Goal: Task Accomplishment & Management: Complete application form

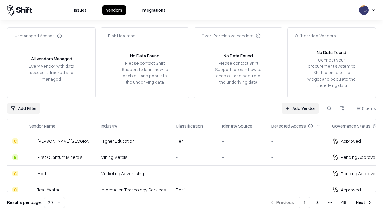
click at [300, 108] on link "Add Vendor" at bounding box center [299, 108] width 37 height 11
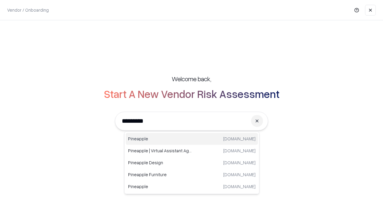
click at [192, 139] on div "Pineapple [DOMAIN_NAME]" at bounding box center [192, 139] width 132 height 12
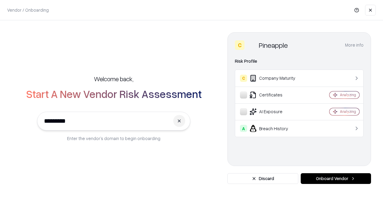
type input "*********"
click at [336, 179] on button "Onboard Vendor" at bounding box center [336, 178] width 70 height 11
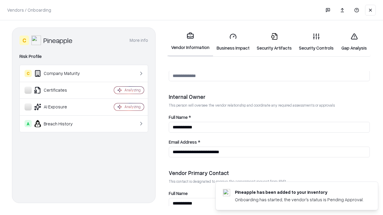
scroll to position [310, 0]
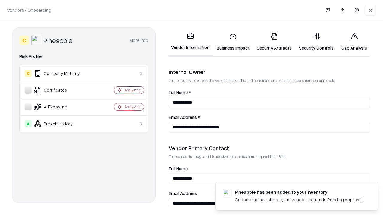
click at [233, 42] on link "Business Impact" at bounding box center [233, 42] width 40 height 28
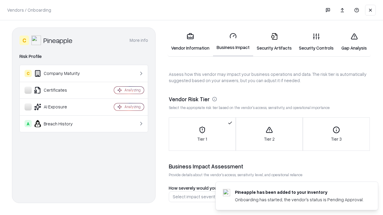
click at [274, 42] on link "Security Artifacts" at bounding box center [274, 42] width 42 height 28
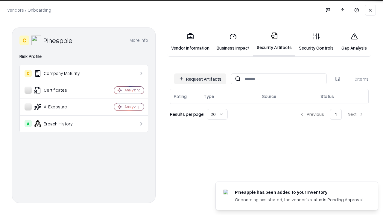
click at [200, 78] on button "Request Artifacts" at bounding box center [200, 79] width 52 height 11
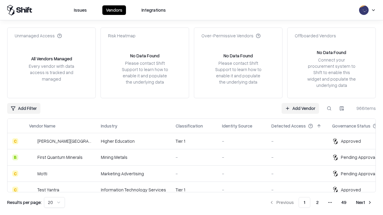
click at [300, 108] on link "Add Vendor" at bounding box center [299, 108] width 37 height 11
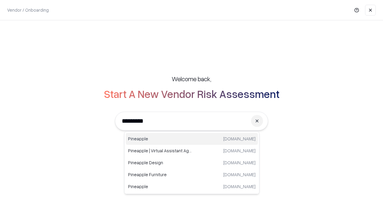
click at [192, 139] on div "Pineapple [DOMAIN_NAME]" at bounding box center [192, 139] width 132 height 12
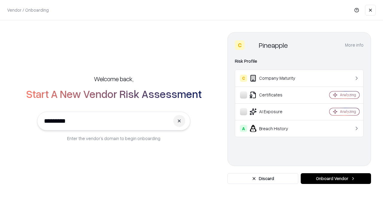
type input "*********"
click at [336, 179] on button "Onboard Vendor" at bounding box center [336, 178] width 70 height 11
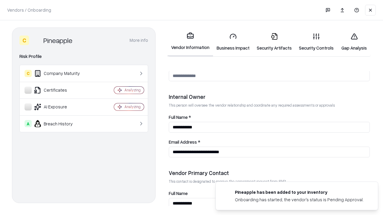
scroll to position [310, 0]
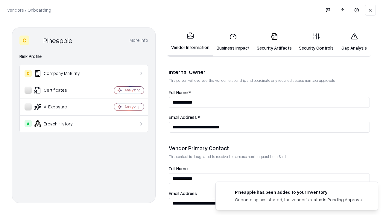
click at [354, 42] on link "Gap Analysis" at bounding box center [354, 42] width 34 height 28
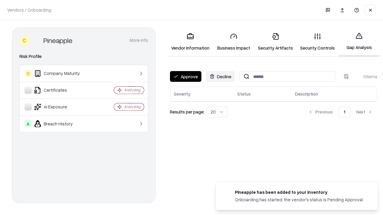
click at [185, 77] on button "Approve" at bounding box center [185, 76] width 31 height 11
